Goal: Task Accomplishment & Management: Complete application form

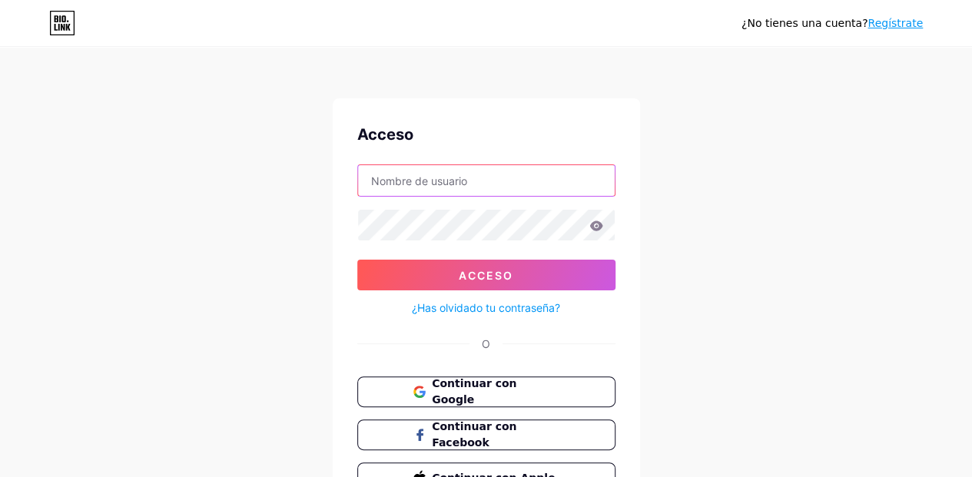
click at [473, 173] on input "text" at bounding box center [486, 180] width 257 height 31
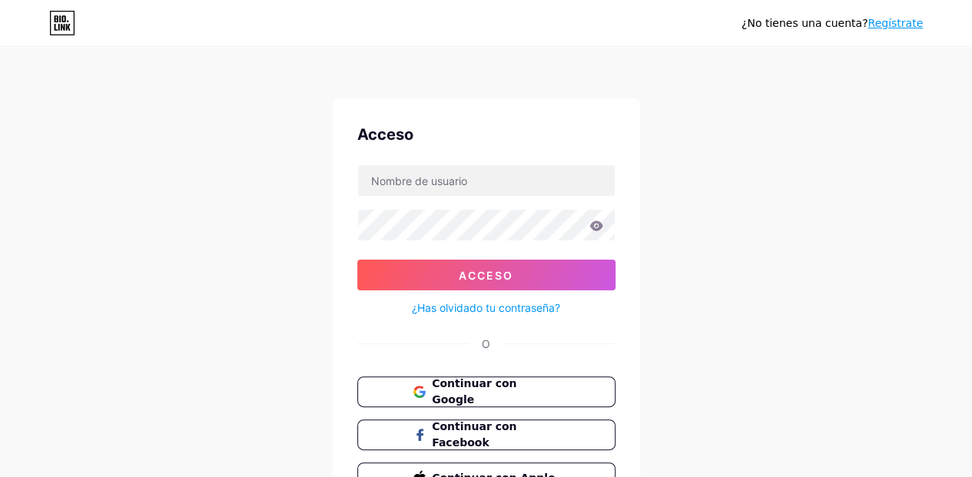
click at [507, 128] on div "Acceso" at bounding box center [486, 134] width 258 height 23
click at [61, 32] on icon at bounding box center [62, 23] width 26 height 25
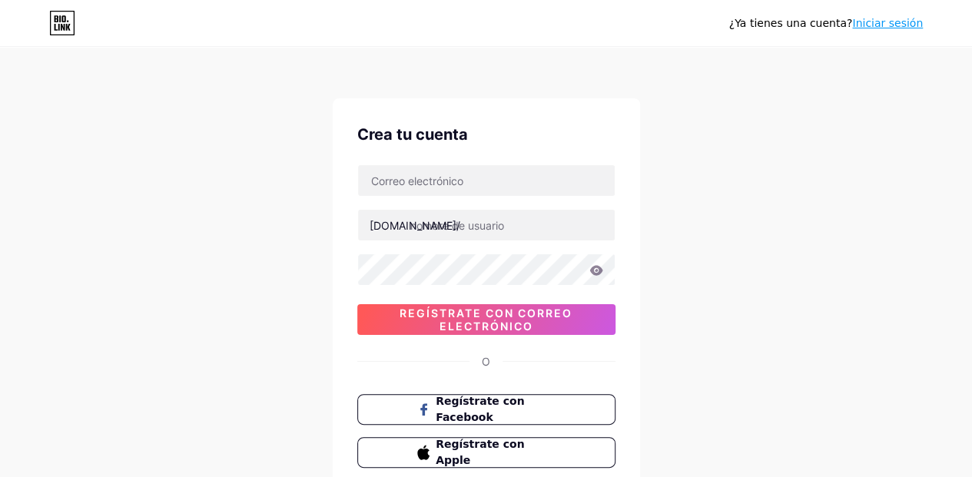
drag, startPoint x: 916, startPoint y: 191, endPoint x: 901, endPoint y: 180, distance: 19.2
click at [914, 190] on div "¿Ya tienes una cuenta? Iniciar sesión Crea tu cuenta [DOMAIN_NAME]/ 0cAFcWeA6JK…" at bounding box center [486, 294] width 972 height 588
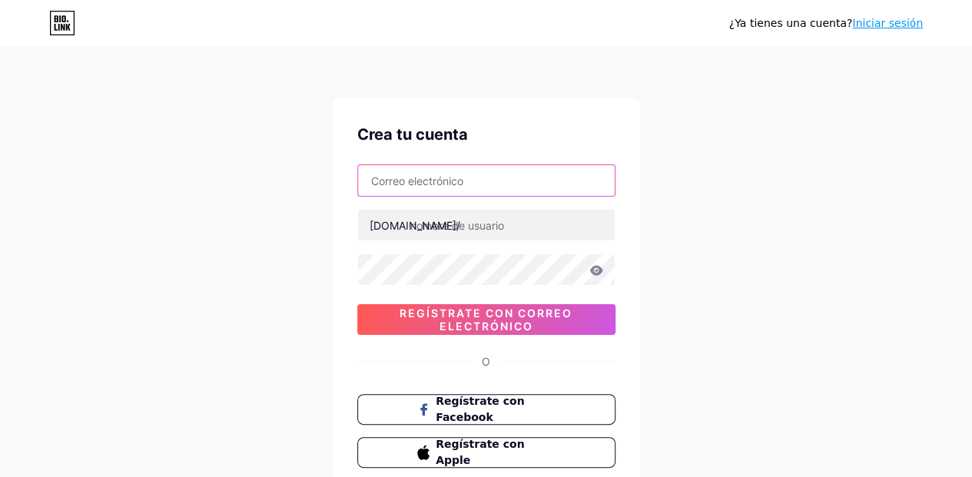
click at [526, 190] on input "text" at bounding box center [486, 180] width 257 height 31
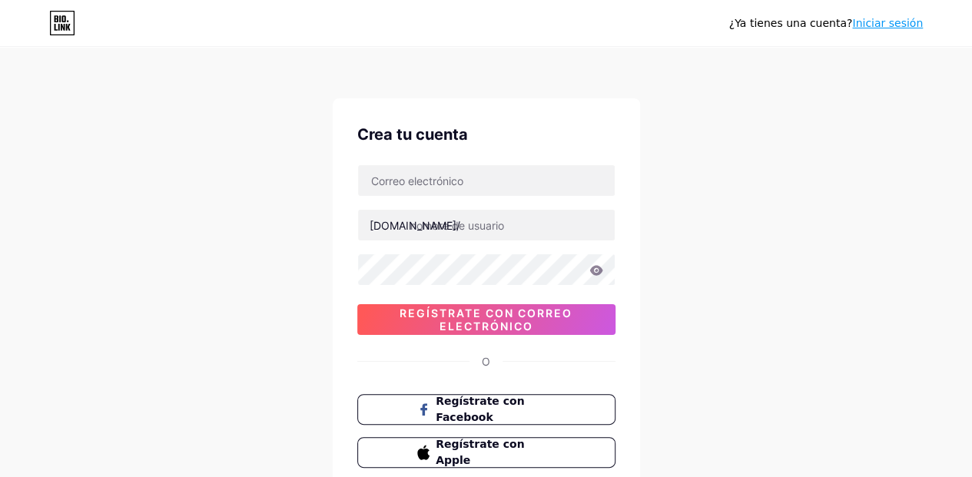
click at [741, 159] on div "¿Ya tienes una cuenta? Iniciar sesión Crea tu cuenta [DOMAIN_NAME]/ 0cAFcWeA6JK…" at bounding box center [486, 294] width 972 height 588
click at [535, 217] on input "text" at bounding box center [486, 225] width 257 height 31
click at [762, 211] on div "¿Ya tienes una cuenta? Iniciar sesión Crea tu cuenta [DOMAIN_NAME]/ 0cAFcWeA6JK…" at bounding box center [486, 294] width 972 height 588
click at [430, 314] on font "Regístrate con correo electrónico" at bounding box center [486, 320] width 173 height 26
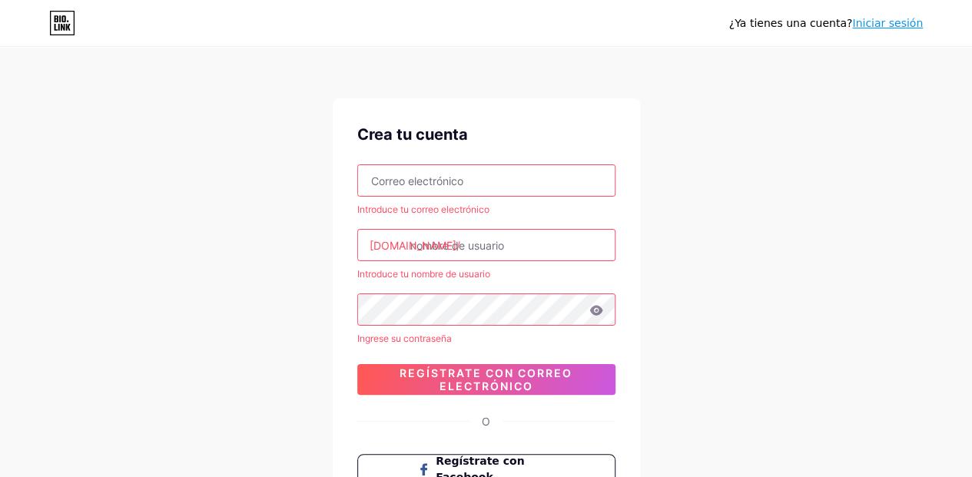
click at [533, 148] on div "Crea tu cuenta Introduce tu correo electrónico [DOMAIN_NAME]/ Introduce tu nomb…" at bounding box center [486, 325] width 307 height 454
click at [519, 185] on input "text" at bounding box center [486, 180] width 257 height 31
click at [396, 267] on div "Introduce tu nombre de usuario" at bounding box center [486, 274] width 258 height 14
click at [429, 244] on input "text" at bounding box center [486, 245] width 257 height 31
click at [769, 293] on div "¿Ya tienes una cuenta? Iniciar sesión Crea tu cuenta Introduce tu correo electr…" at bounding box center [486, 324] width 972 height 648
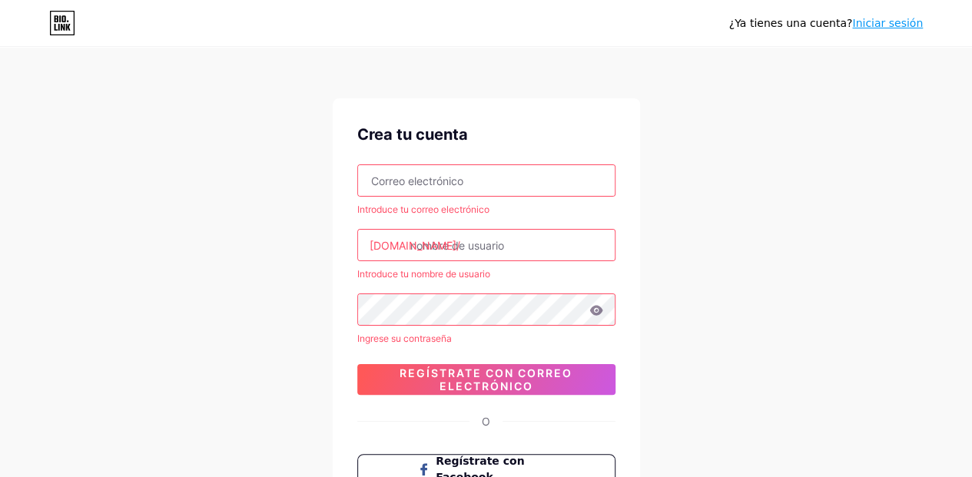
click at [512, 174] on input "text" at bounding box center [486, 180] width 257 height 31
click at [829, 153] on div "¿Ya tienes una cuenta? Iniciar sesión Crea tu cuenta Introduce tu correo electr…" at bounding box center [486, 324] width 972 height 648
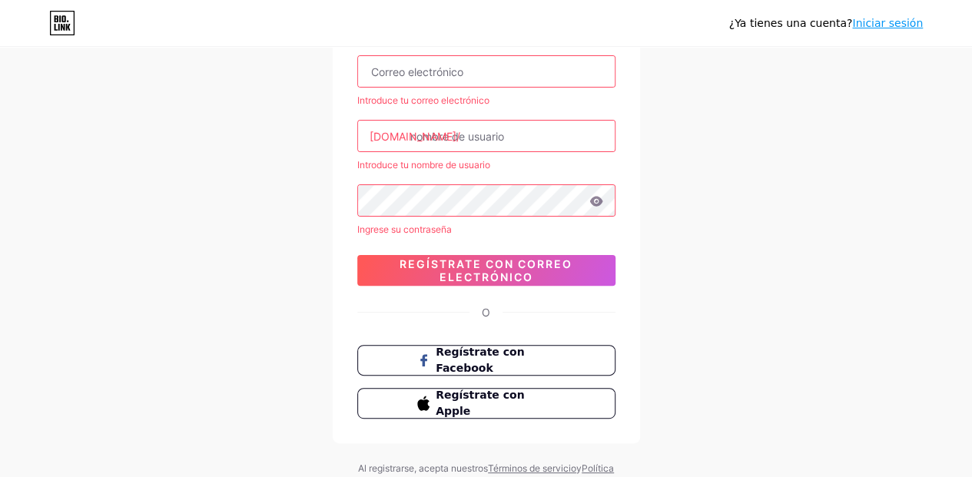
scroll to position [169, 0]
